Goal: Transaction & Acquisition: Purchase product/service

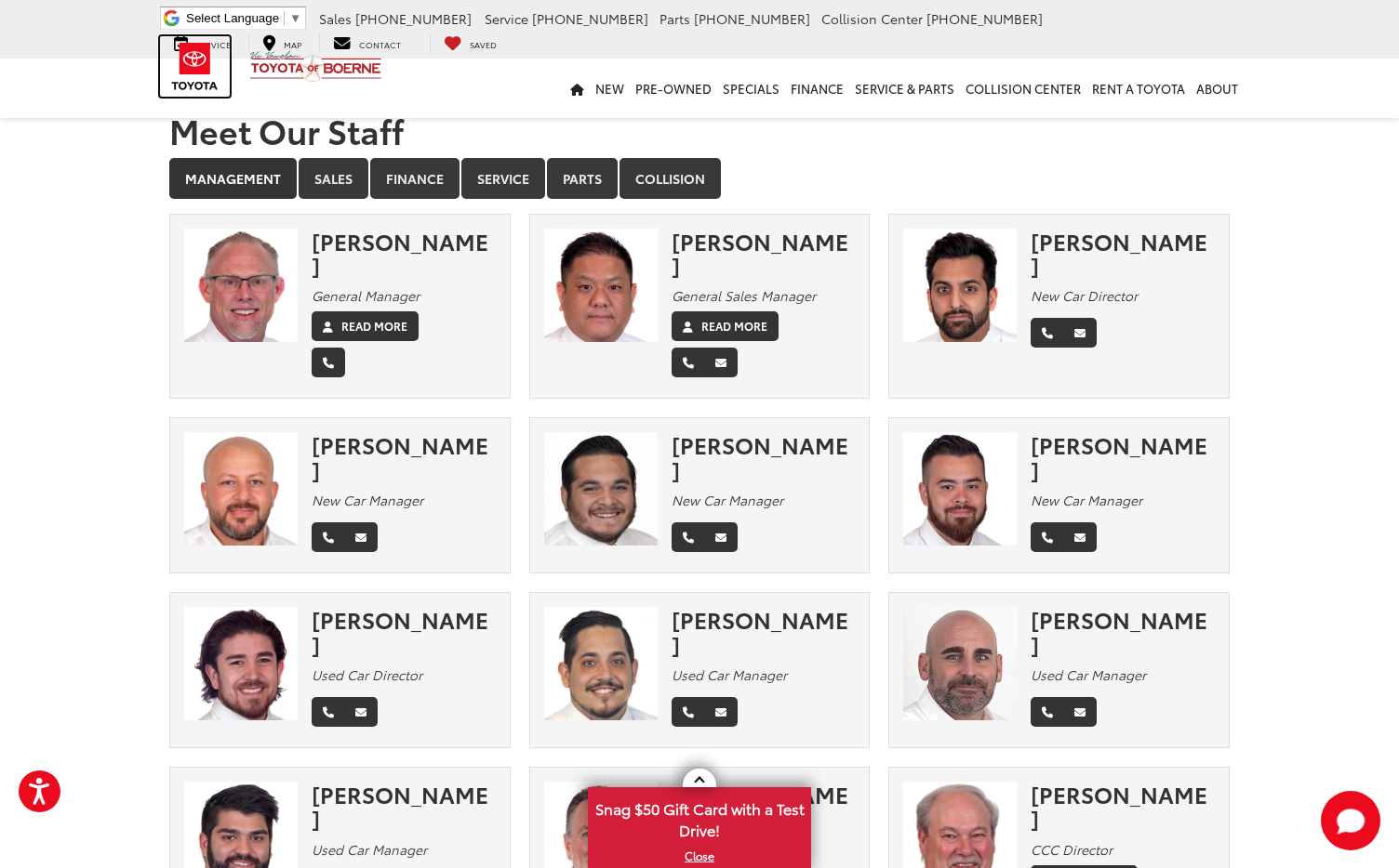
click at [193, 69] on img at bounding box center [195, 66] width 70 height 61
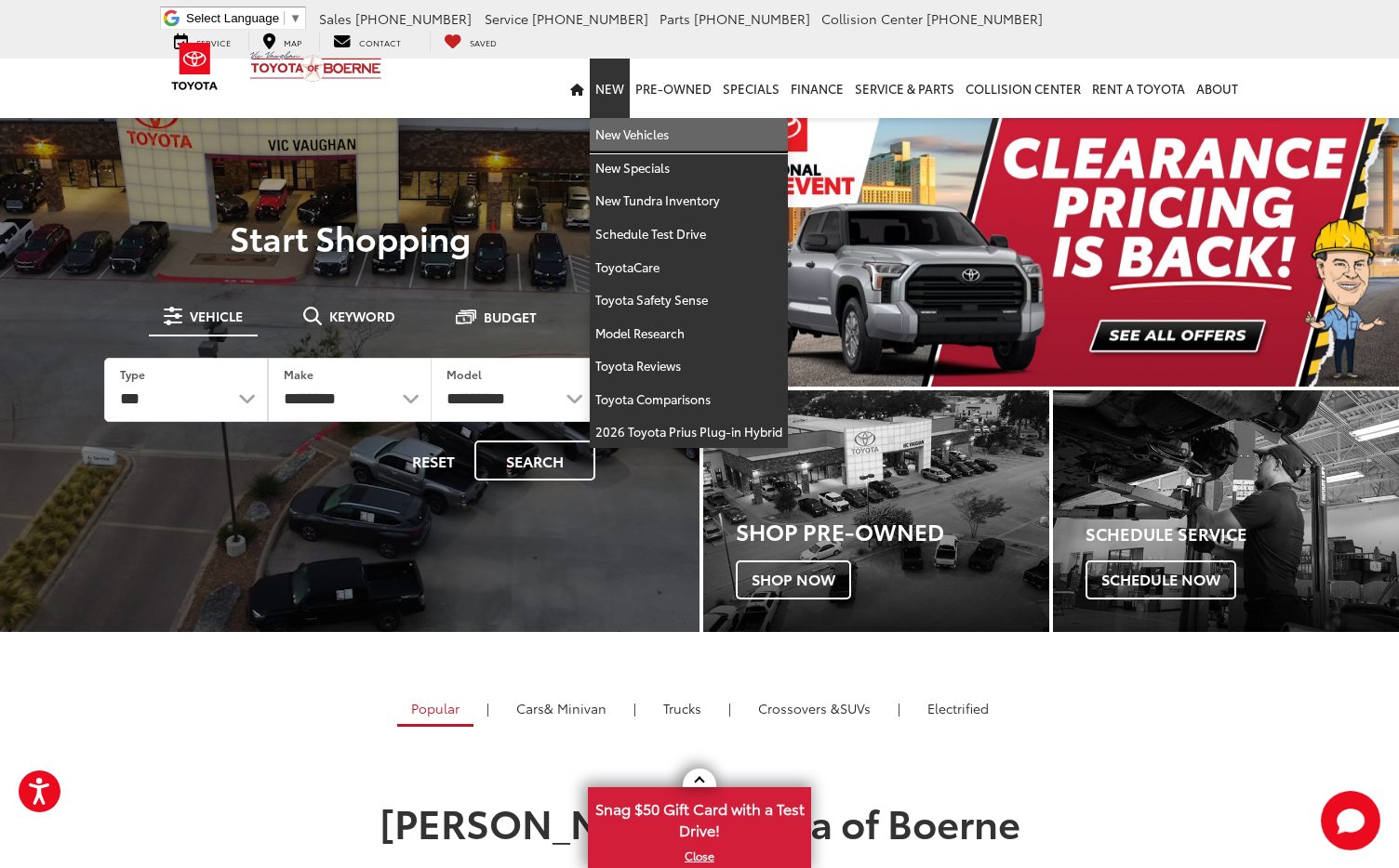
click at [643, 137] on link "New Vehicles" at bounding box center [688, 134] width 198 height 33
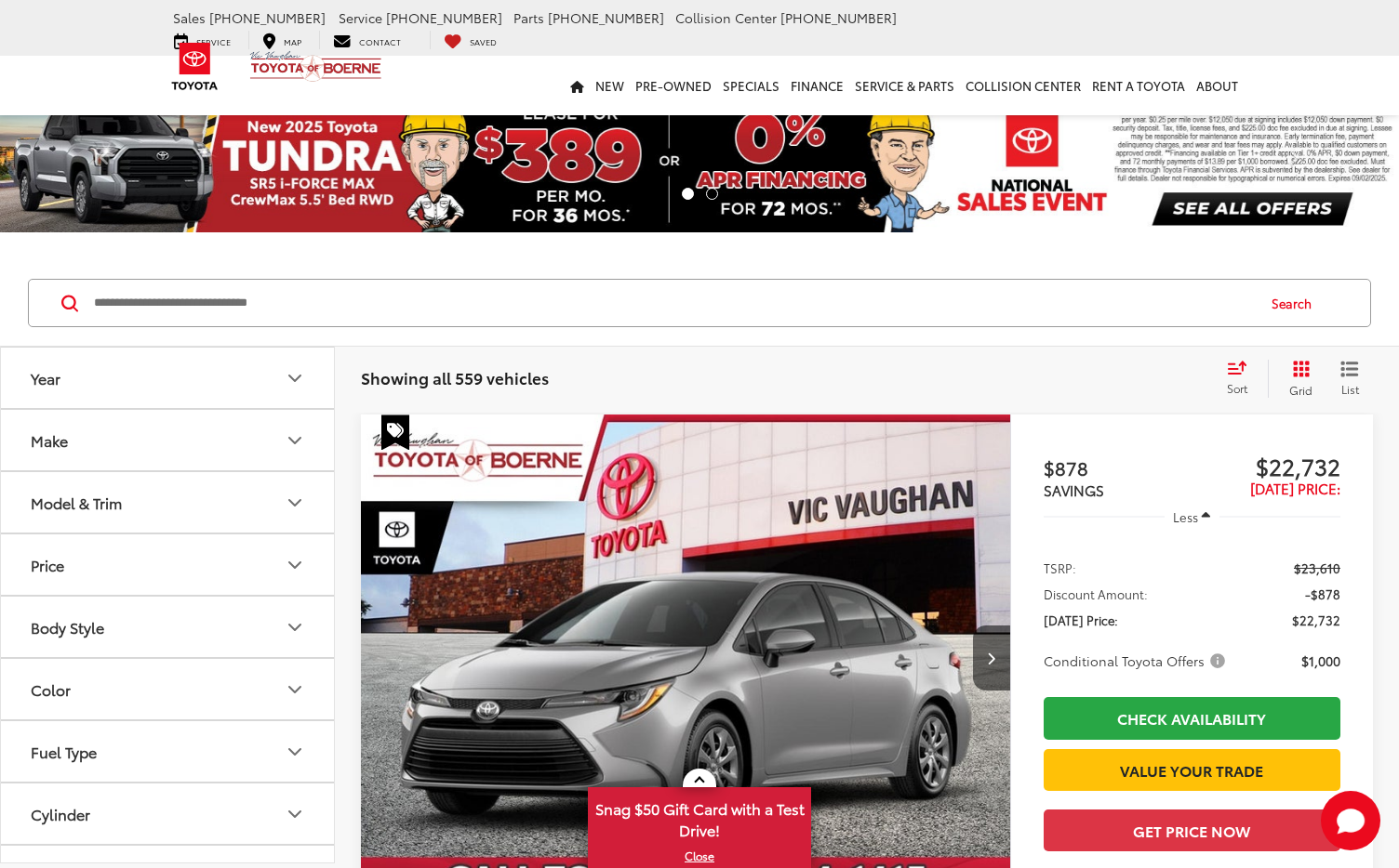
click at [270, 446] on button "Make" at bounding box center [168, 441] width 335 height 61
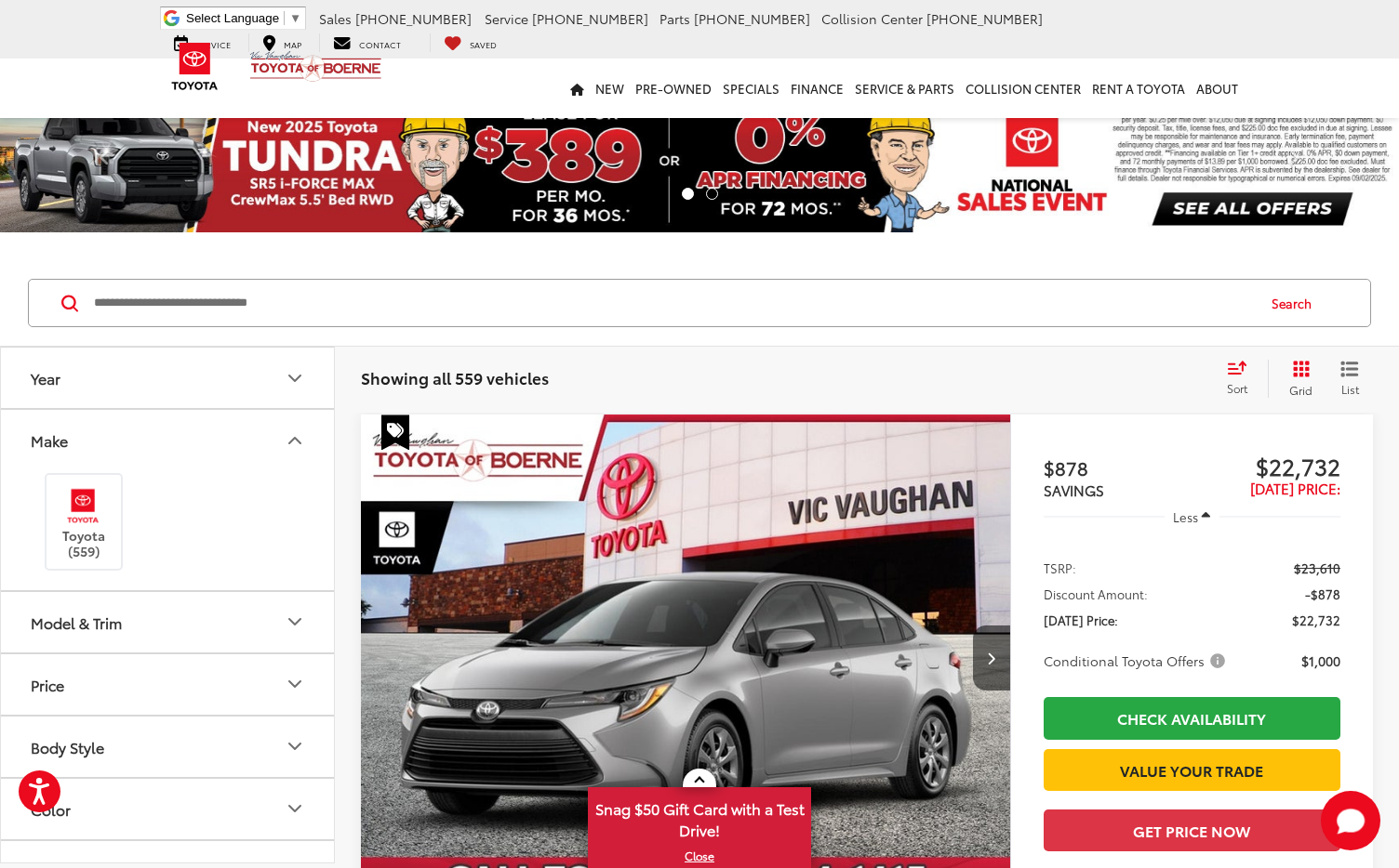
click at [260, 625] on button "Model & Trim" at bounding box center [168, 622] width 335 height 61
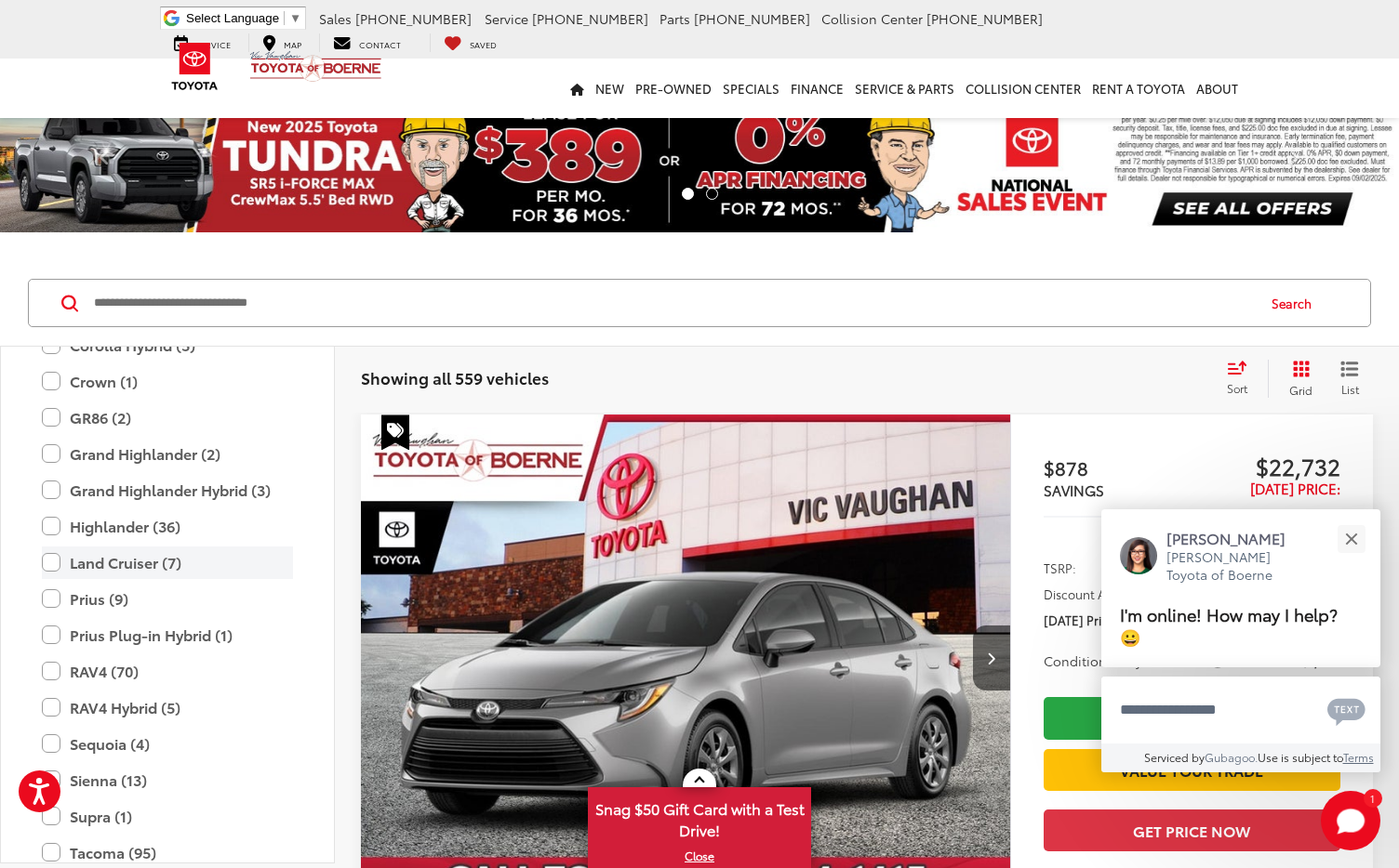
scroll to position [640, 0]
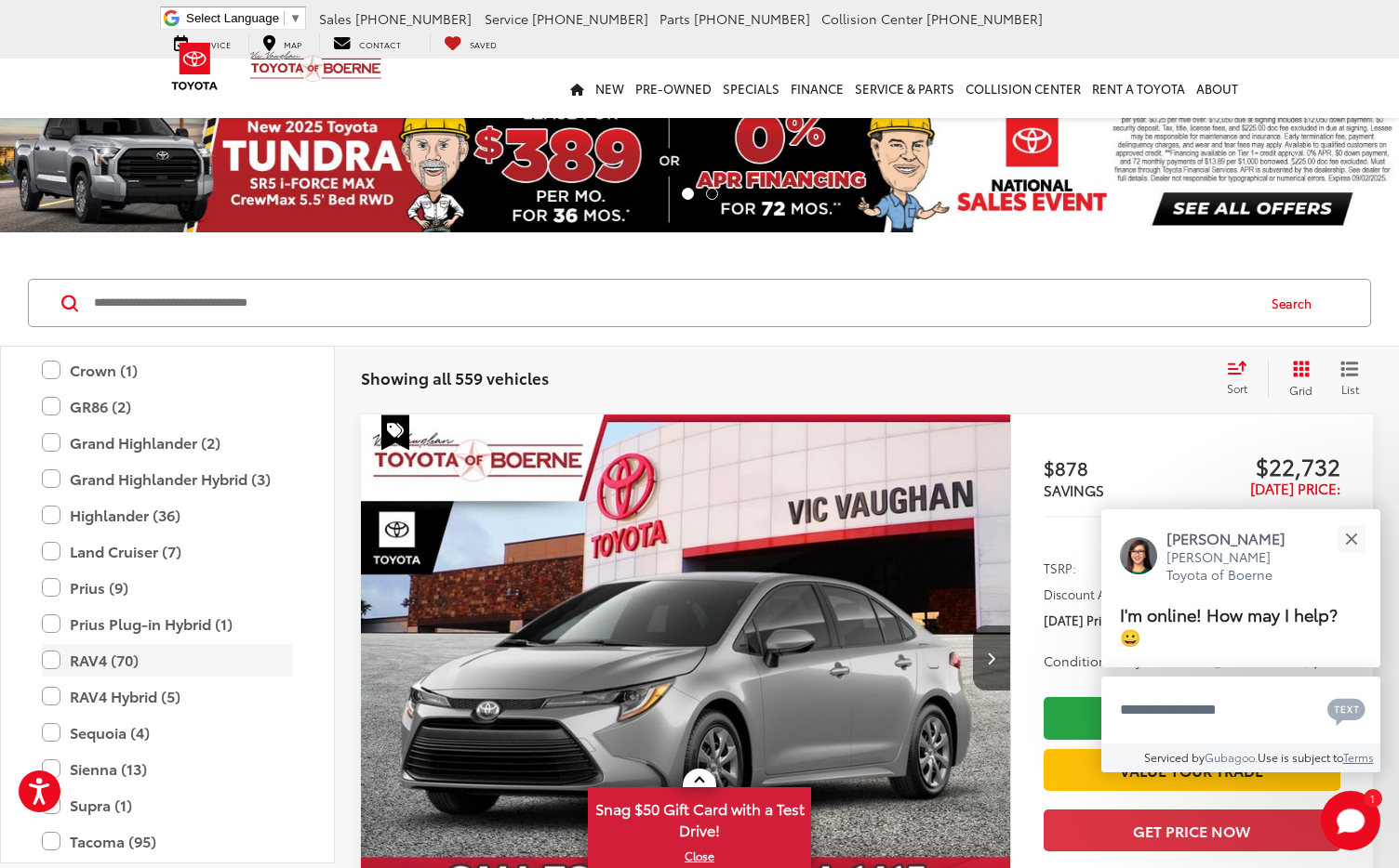
click at [54, 666] on label "RAV4 (70)" at bounding box center [166, 660] width 251 height 32
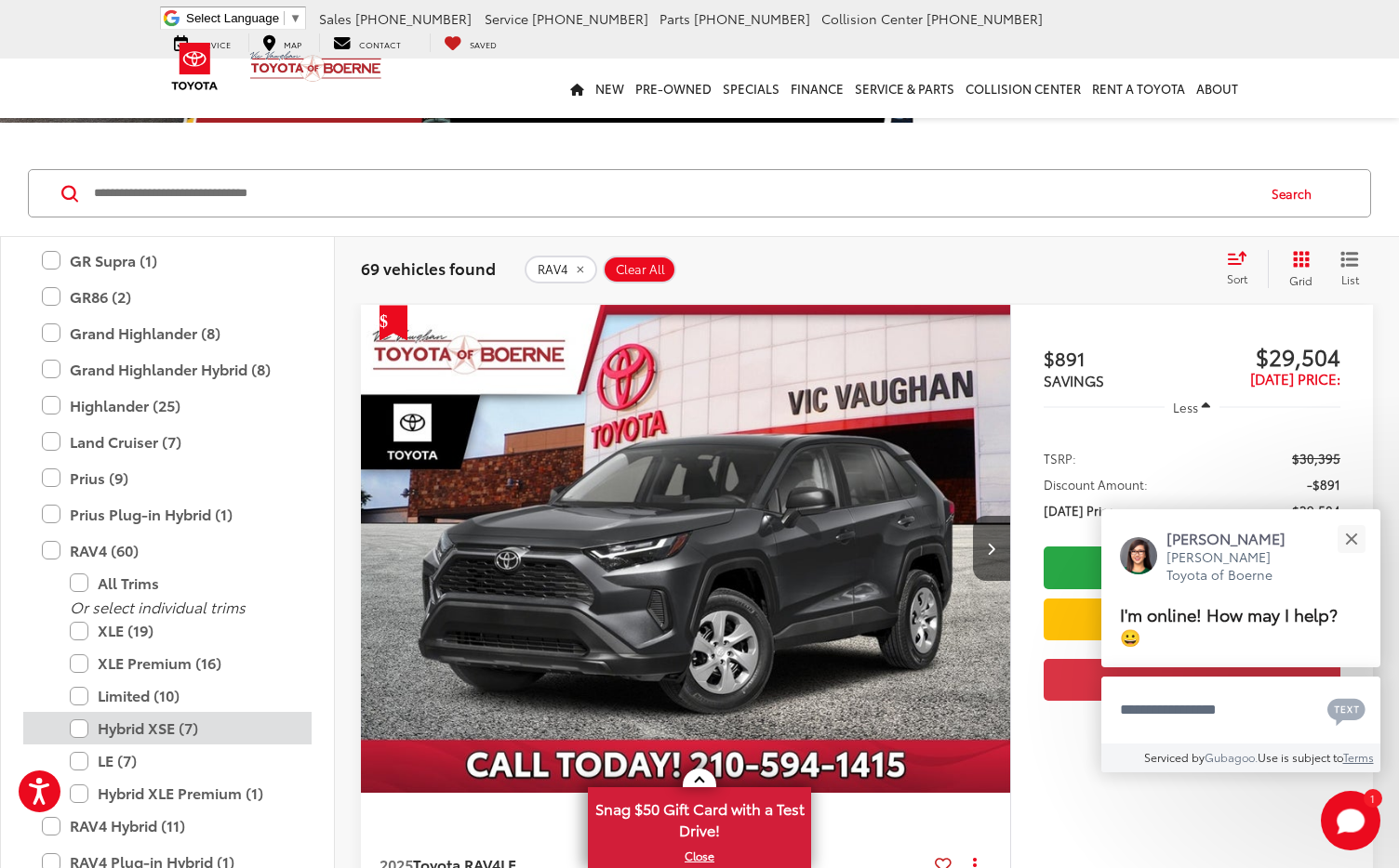
scroll to position [123, 0]
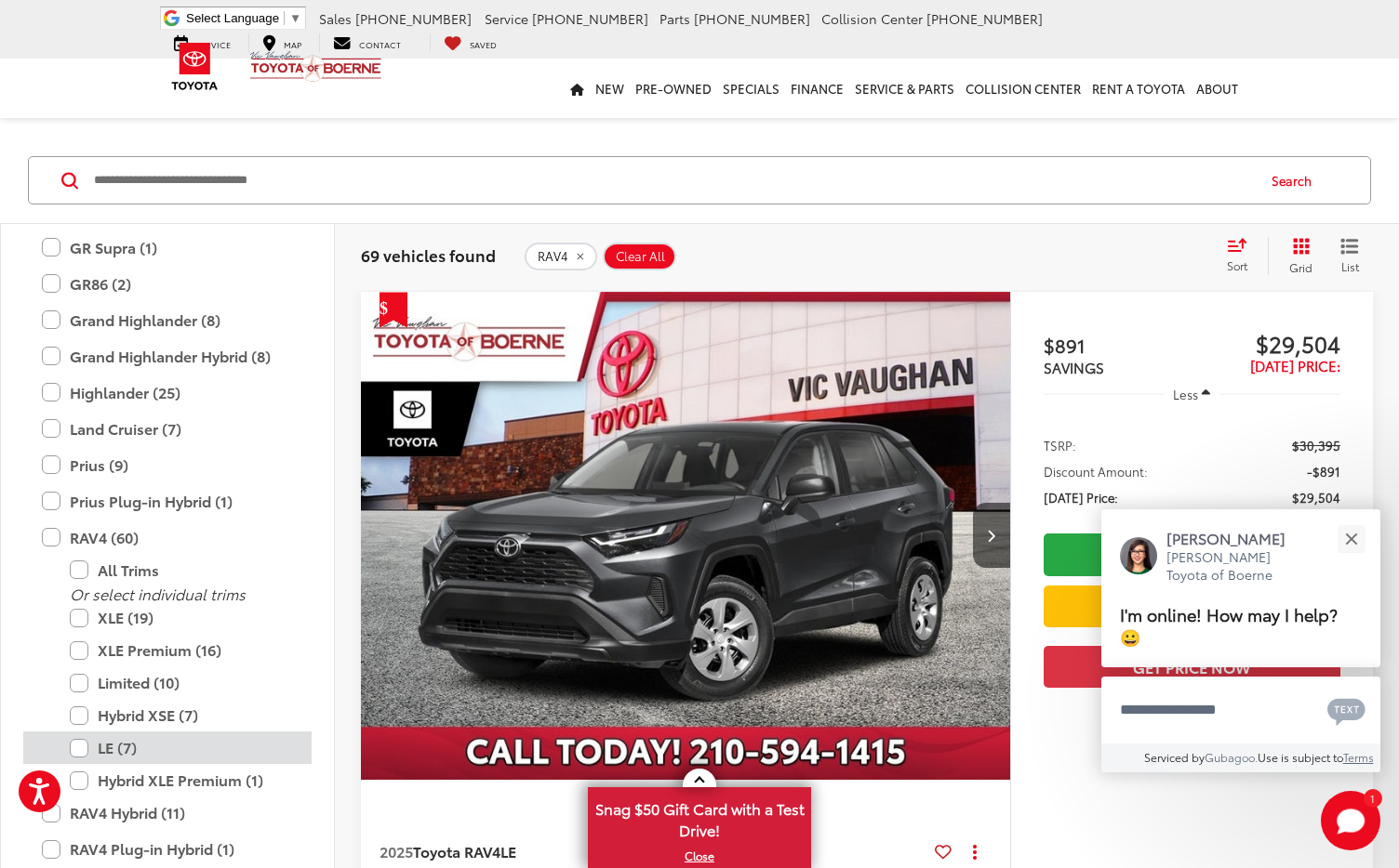
click at [78, 751] on label "LE (7)" at bounding box center [182, 748] width 223 height 32
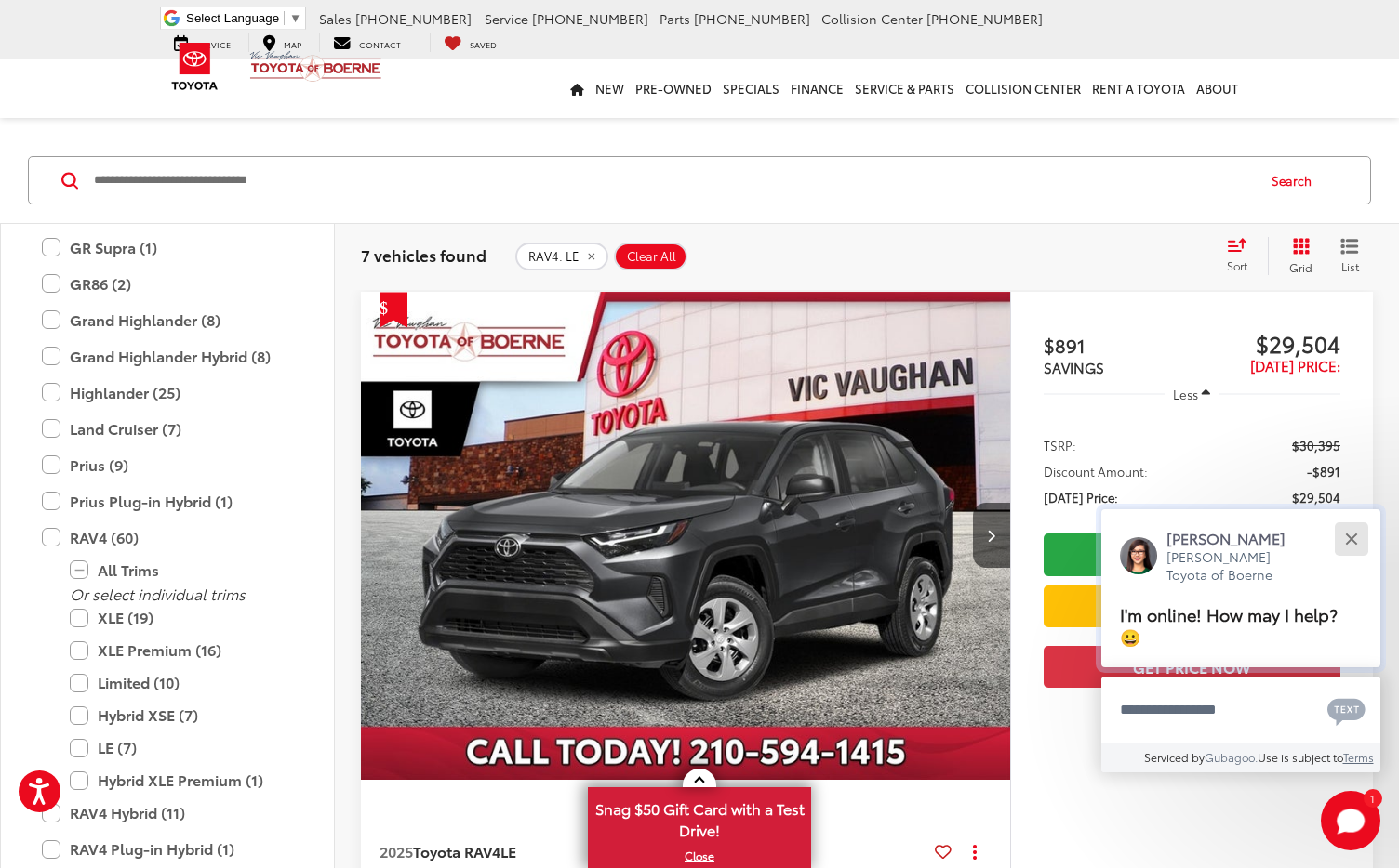
click at [1359, 559] on button "Close" at bounding box center [1351, 539] width 40 height 40
